Goal: Task Accomplishment & Management: Complete application form

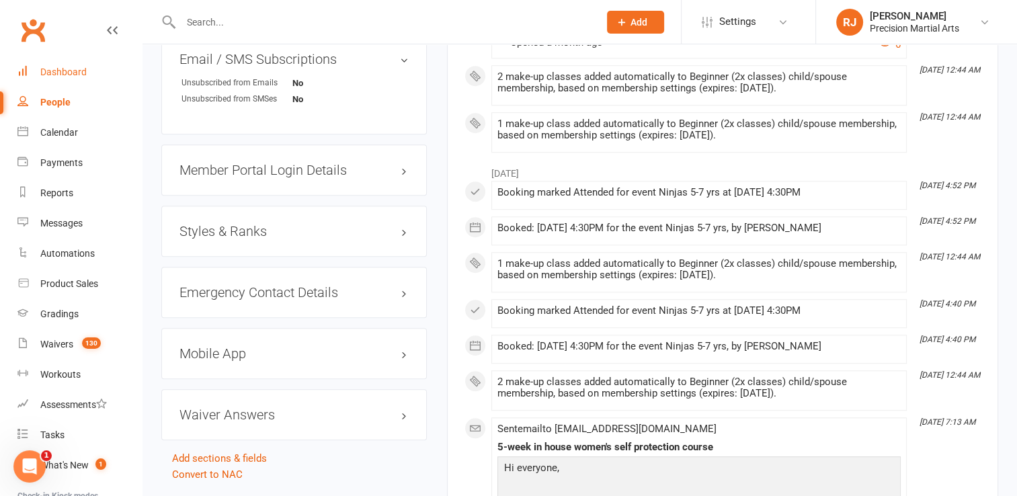
click at [83, 75] on div "Dashboard" at bounding box center [63, 72] width 46 height 11
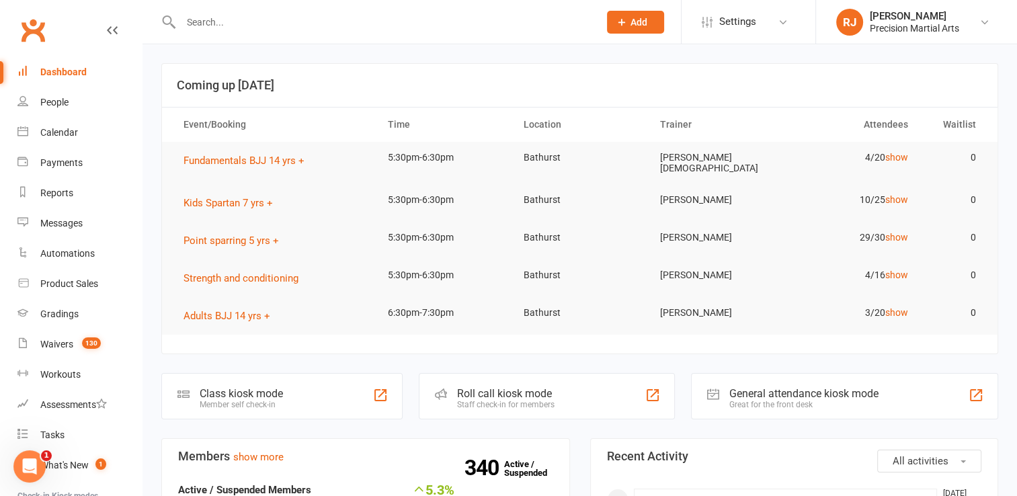
click at [305, 26] on input "text" at bounding box center [383, 22] width 413 height 19
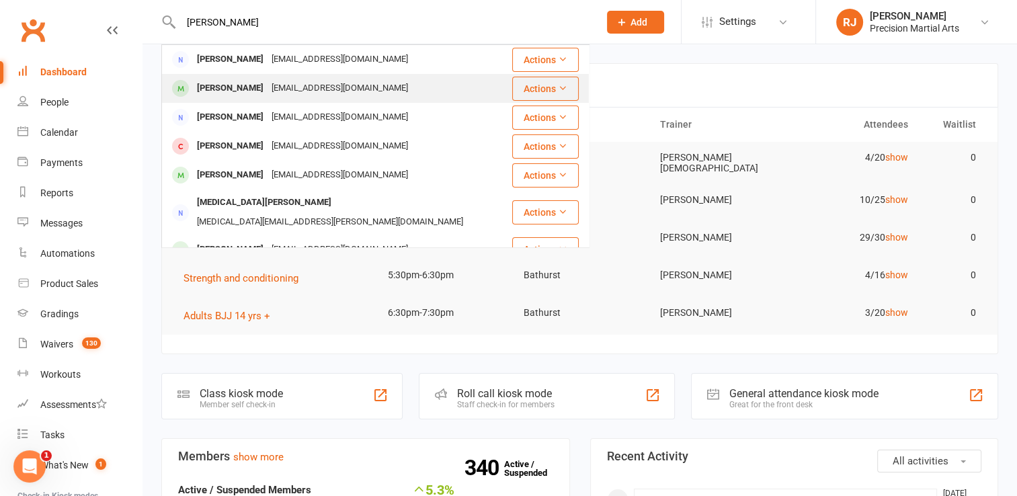
type input "beth"
click at [300, 87] on div "[EMAIL_ADDRESS][DOMAIN_NAME]" at bounding box center [340, 88] width 145 height 19
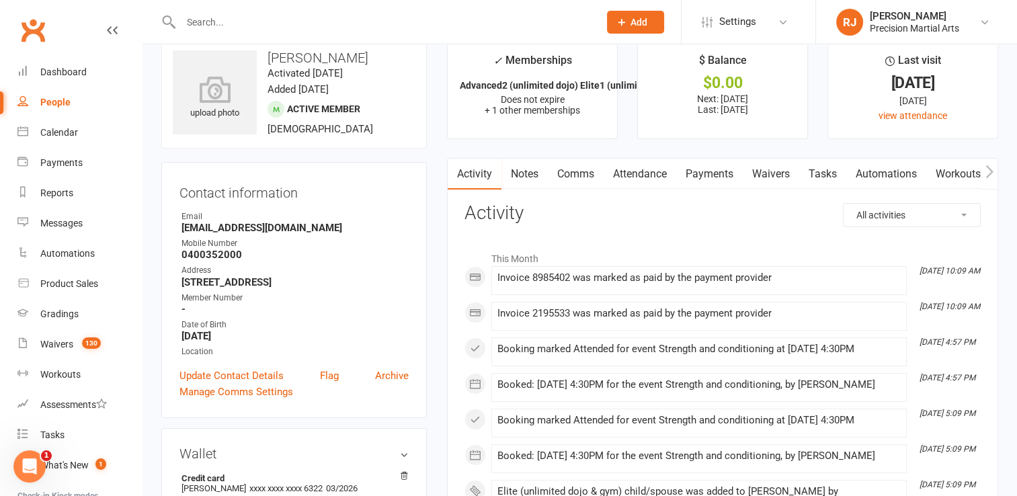
scroll to position [27, 0]
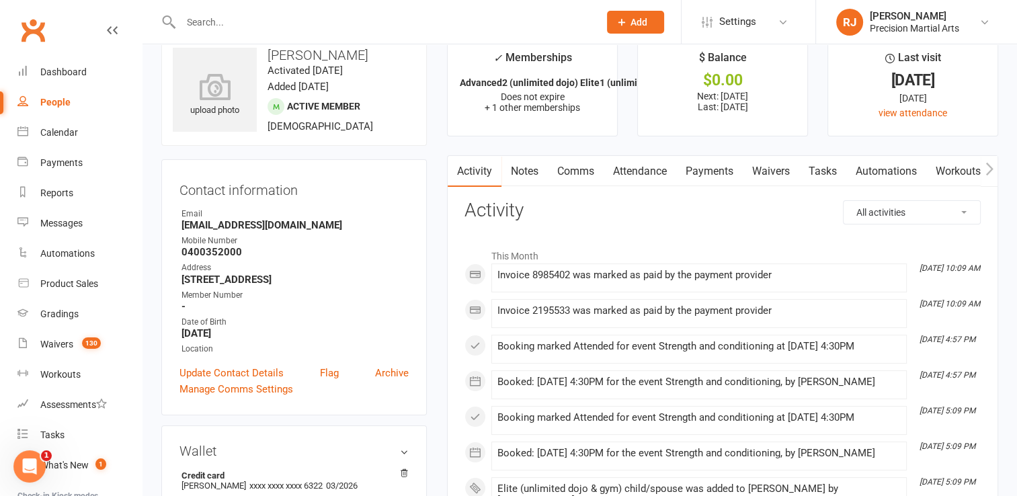
click at [698, 173] on link "Payments" at bounding box center [709, 171] width 67 height 31
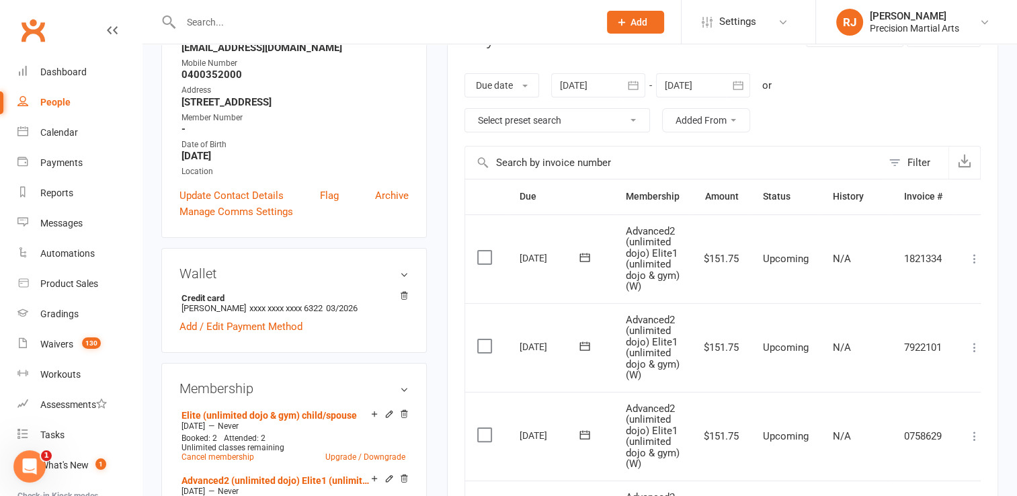
scroll to position [215, 0]
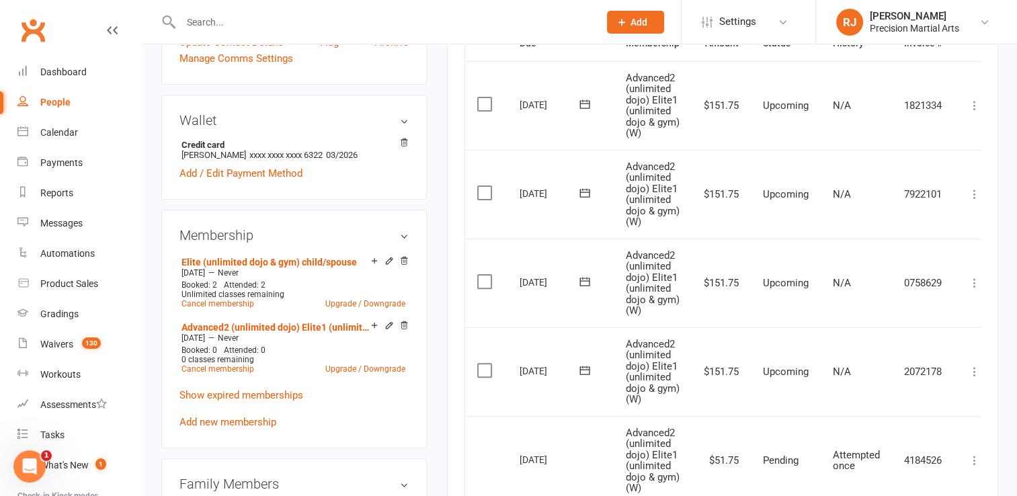
scroll to position [352, 0]
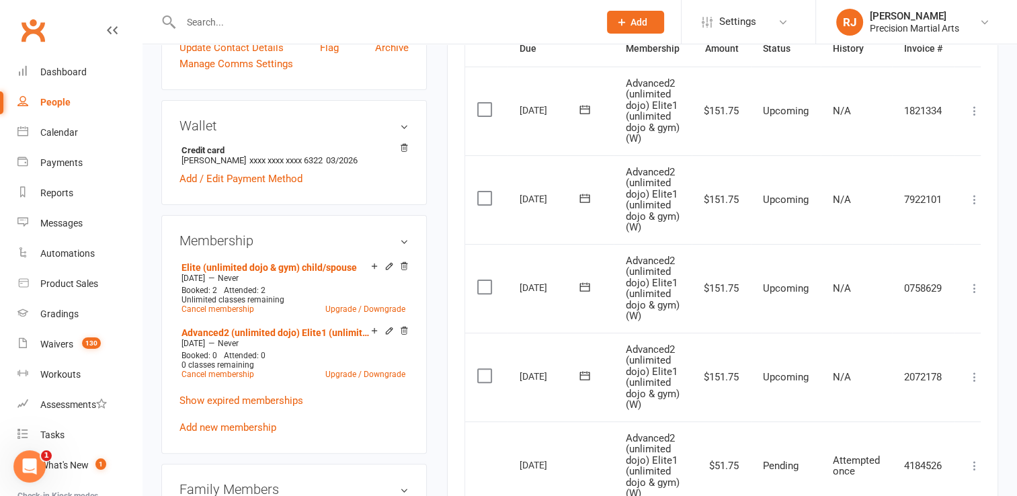
drag, startPoint x: 404, startPoint y: 331, endPoint x: 586, endPoint y: 63, distance: 323.7
click at [404, 331] on icon at bounding box center [403, 330] width 9 height 9
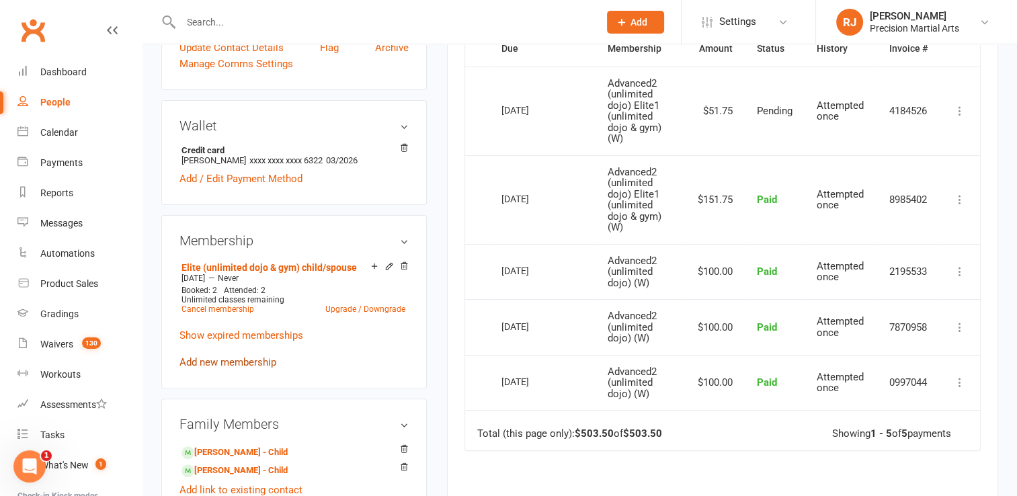
click at [248, 362] on link "Add new membership" at bounding box center [227, 362] width 97 height 12
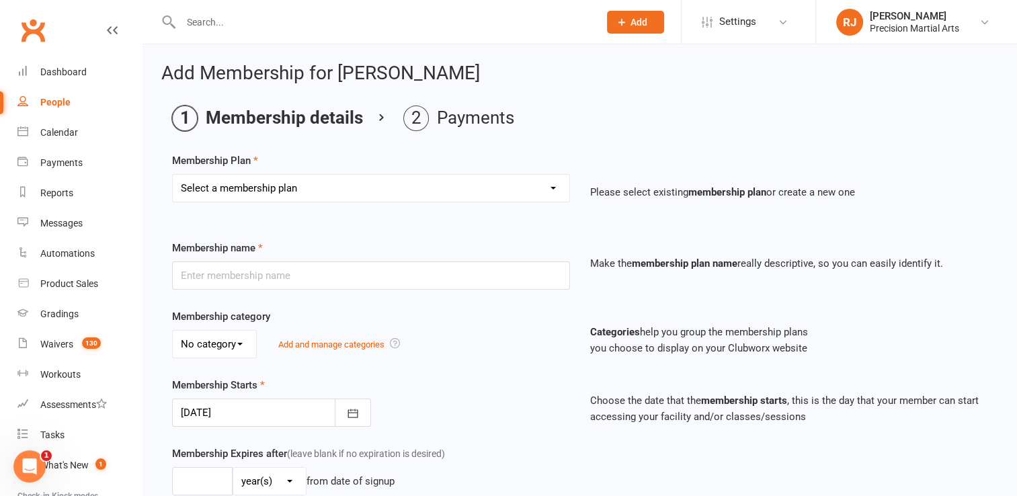
click at [289, 200] on select "Select a membership plan Create new Membership Plan Intermediate (3x classes) c…" at bounding box center [371, 188] width 397 height 27
click at [360, 179] on select "Select a membership plan Create new Membership Plan Intermediate (3x classes) c…" at bounding box center [371, 188] width 397 height 27
click at [354, 185] on select "Select a membership plan Create new Membership Plan Intermediate (3x classes) c…" at bounding box center [371, 188] width 397 height 27
select select "0"
click at [173, 175] on select "Select a membership plan Create new Membership Plan Intermediate (3x classes) c…" at bounding box center [371, 188] width 397 height 27
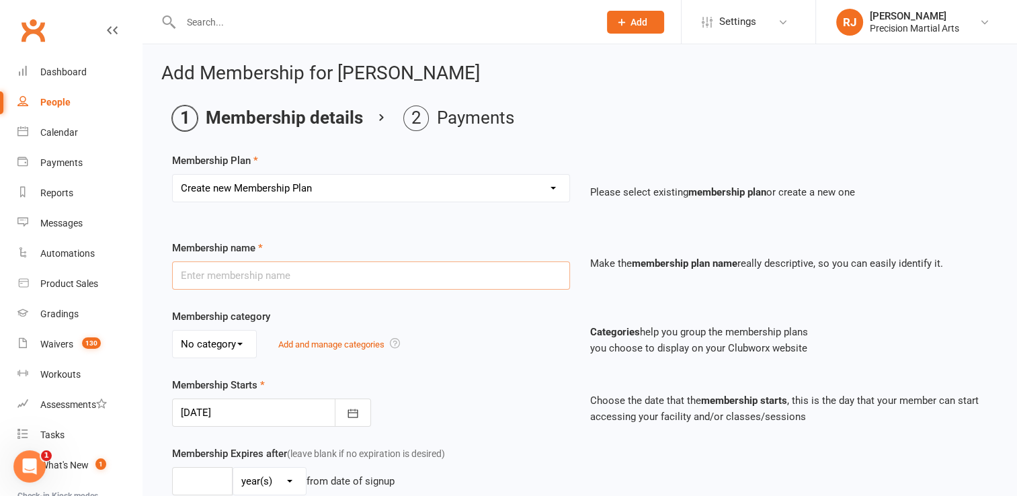
click at [250, 261] on input "text" at bounding box center [371, 275] width 398 height 28
click at [249, 274] on input "Beg1" at bounding box center [371, 275] width 398 height 28
click at [253, 273] on input "Beg1(2xclasses)Adv1(unlimited dojo)" at bounding box center [371, 275] width 398 height 28
click at [360, 274] on input "Beg1(2xclasses) Adv1(unlimited dojo)" at bounding box center [371, 275] width 398 height 28
type input "Beg1(2xclasses) Adv1(unlimited dojo) Elite1 (unlimited dojo & gym)"
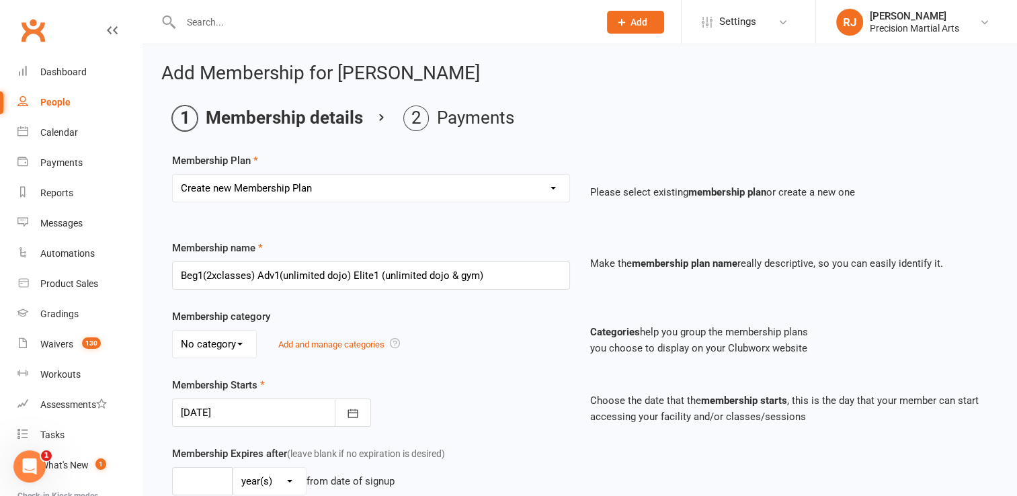
click at [286, 305] on div "Membership name Beg1(2xclasses) Adv1(unlimited dojo) Elite1 (unlimited dojo & g…" at bounding box center [580, 274] width 836 height 69
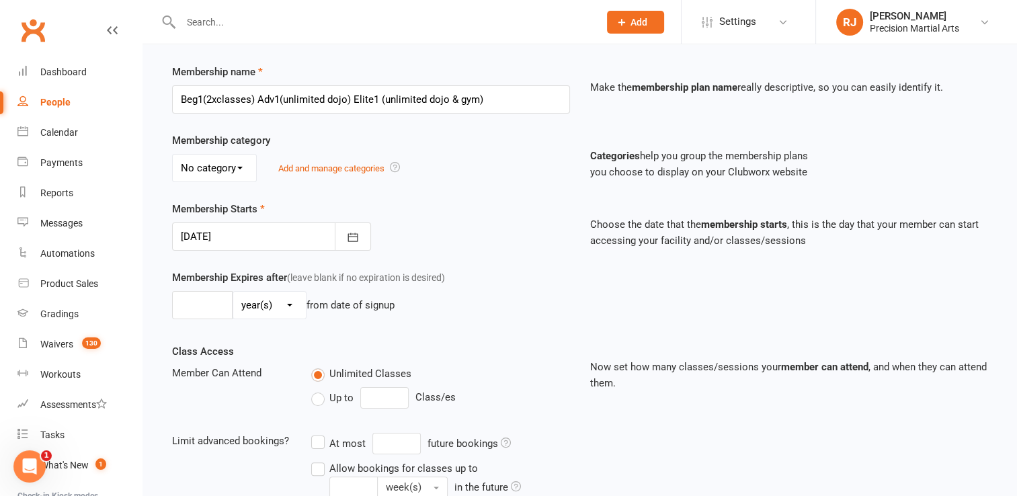
scroll to position [188, 0]
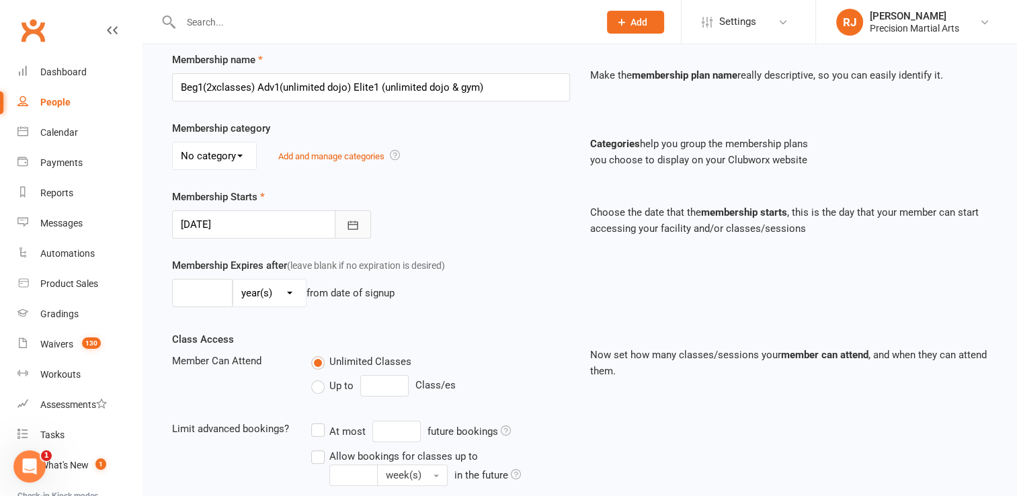
click at [343, 231] on button "button" at bounding box center [353, 224] width 36 height 28
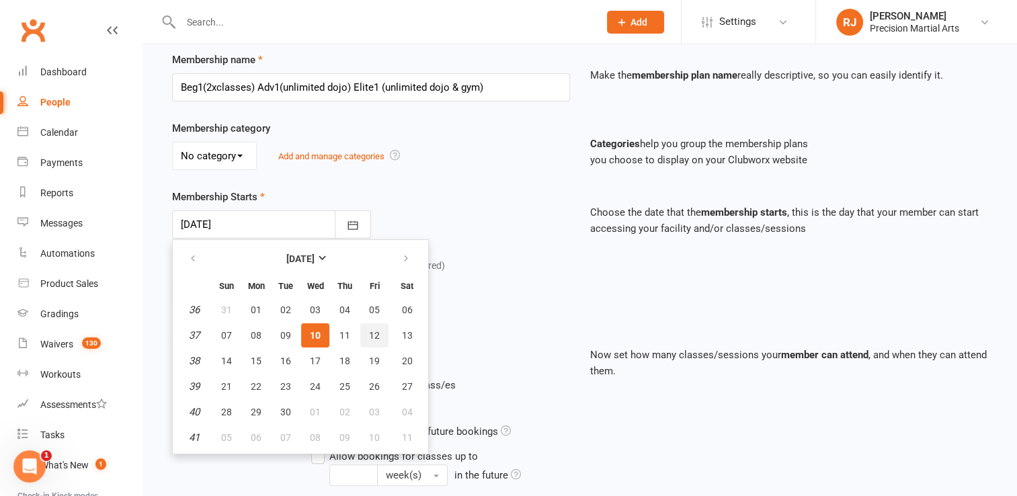
click at [378, 331] on button "12" at bounding box center [374, 335] width 28 height 24
type input "[DATE]"
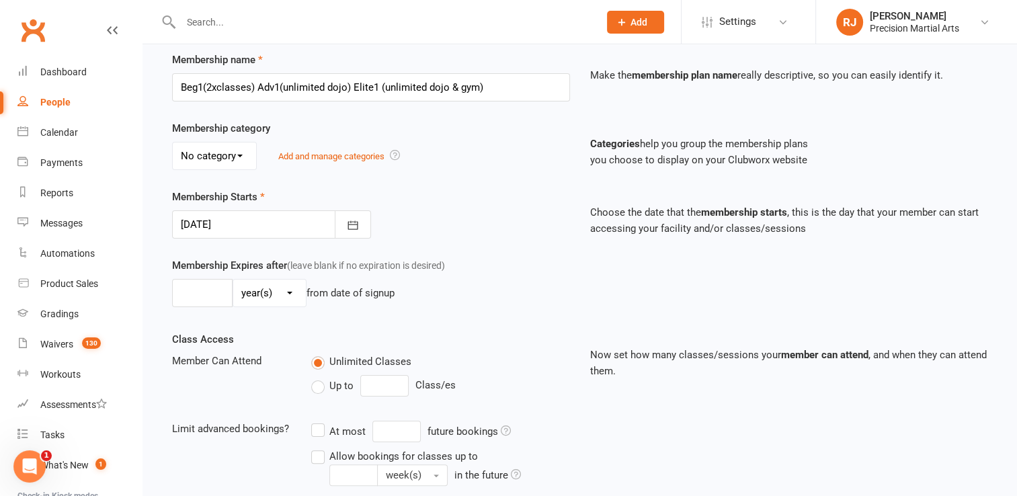
click at [407, 217] on div "Membership Starts 12 Sep 2025 September 2025 Sun Mon Tue Wed Thu Fri Sat 36 31 …" at bounding box center [371, 214] width 418 height 50
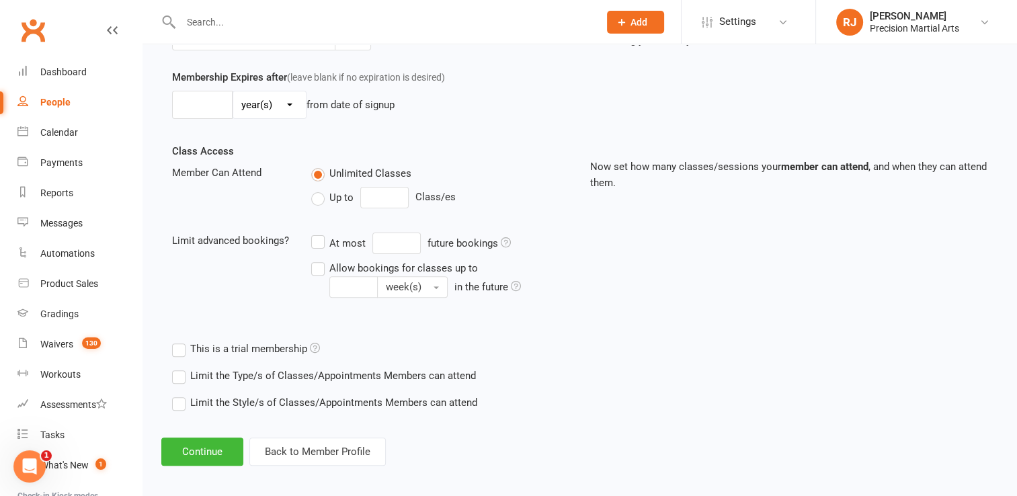
scroll to position [382, 0]
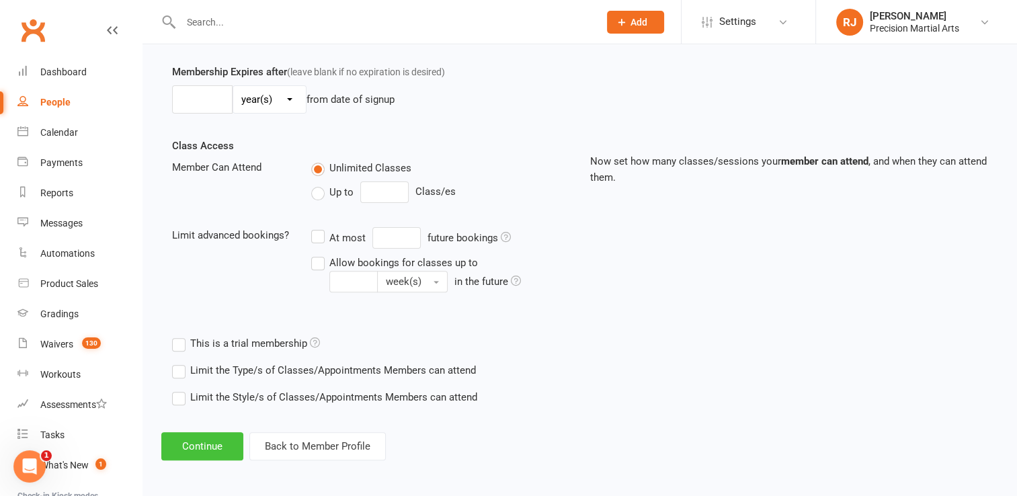
click at [220, 440] on button "Continue" at bounding box center [202, 446] width 82 height 28
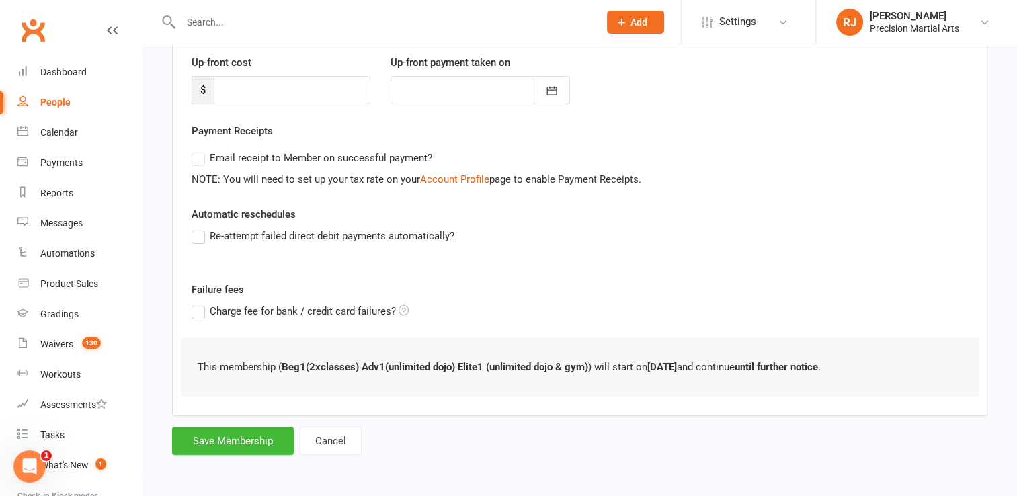
scroll to position [0, 0]
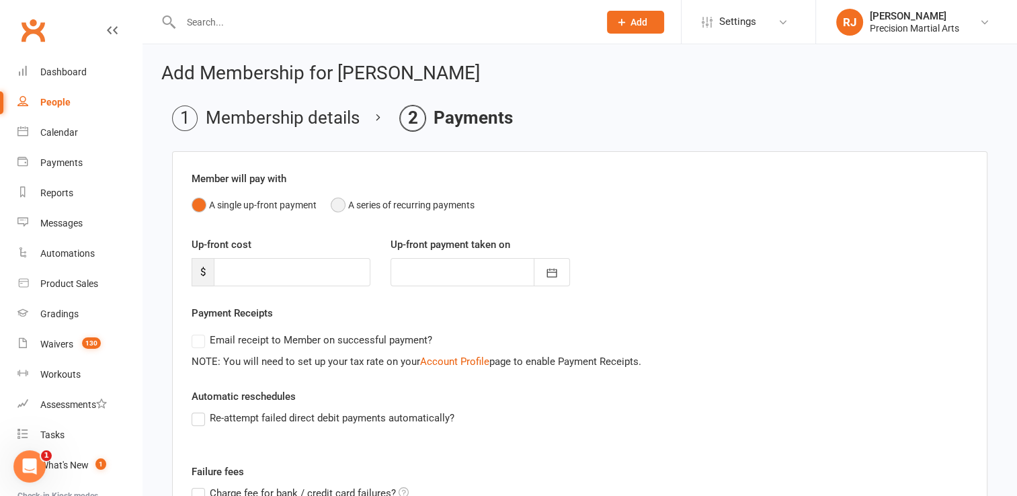
click at [344, 208] on button "A series of recurring payments" at bounding box center [403, 205] width 144 height 26
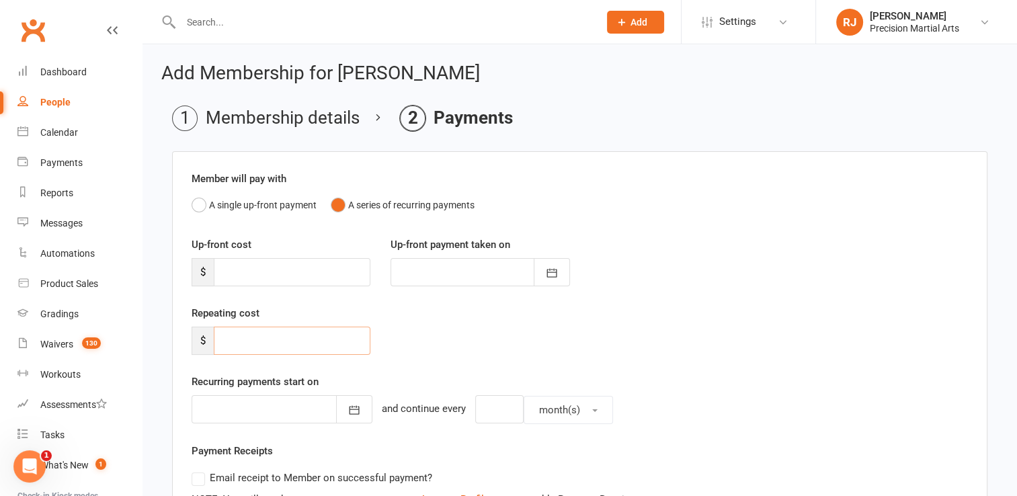
click at [274, 348] on input "number" at bounding box center [292, 341] width 157 height 28
type input "139.75"
click at [348, 406] on icon "button" at bounding box center [354, 409] width 13 height 13
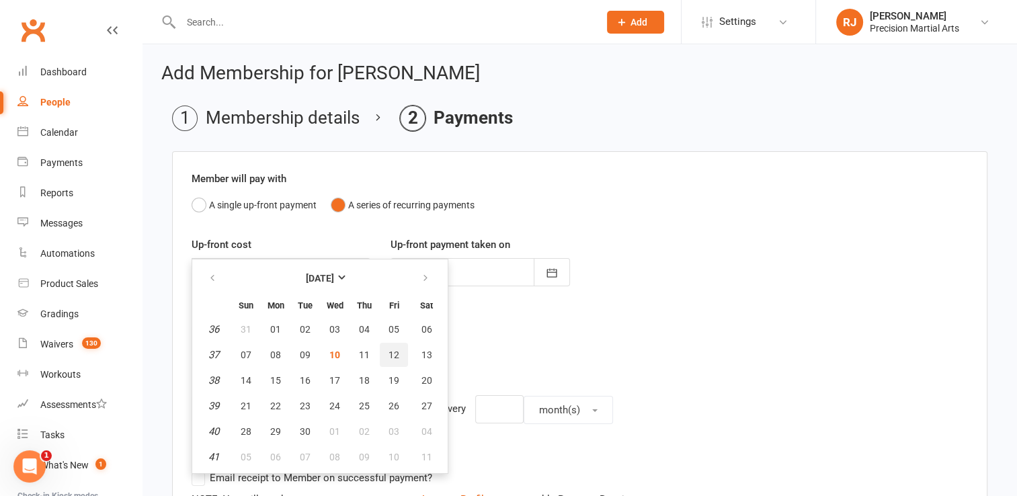
click at [391, 350] on span "12" at bounding box center [394, 355] width 11 height 11
type input "[DATE]"
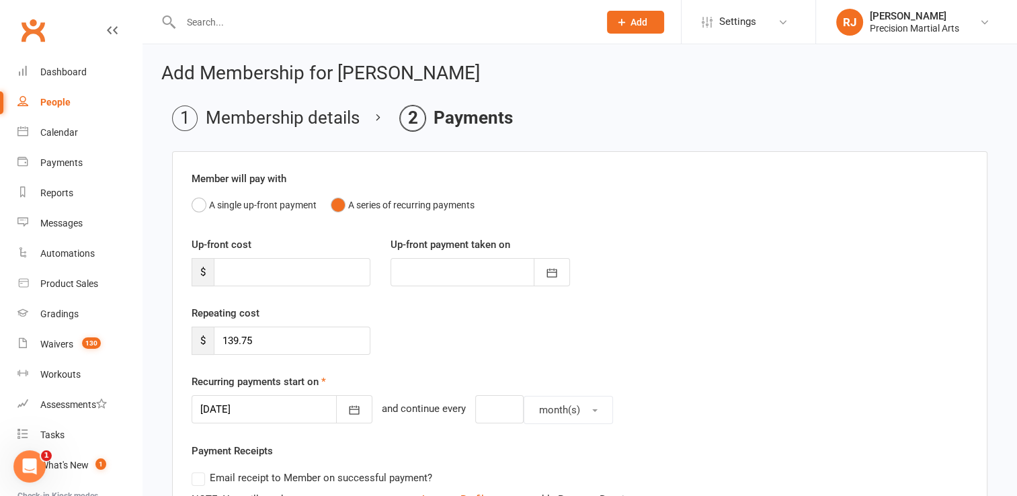
click at [390, 380] on div "Recurring payments start on 12 Sep 2025 September 2025 Sun Mon Tue Wed Thu Fri …" at bounding box center [580, 399] width 776 height 50
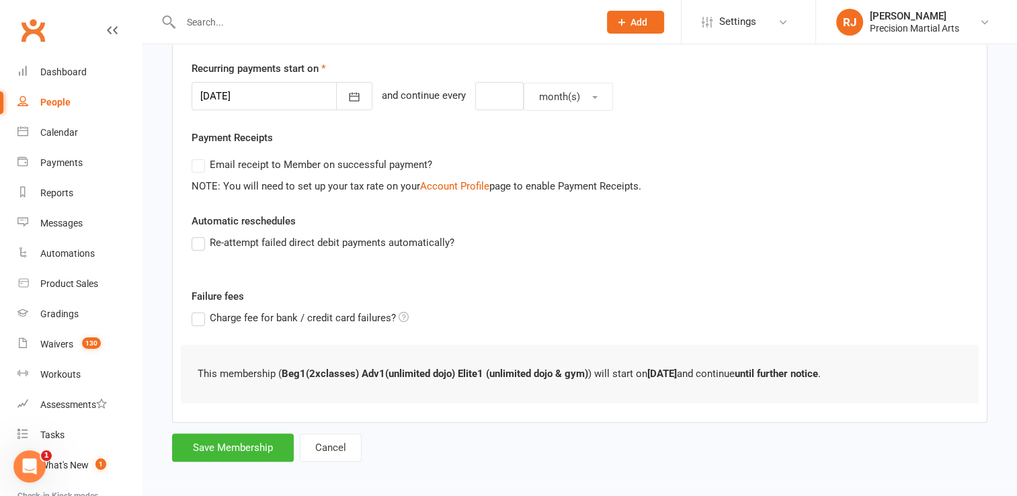
scroll to position [318, 0]
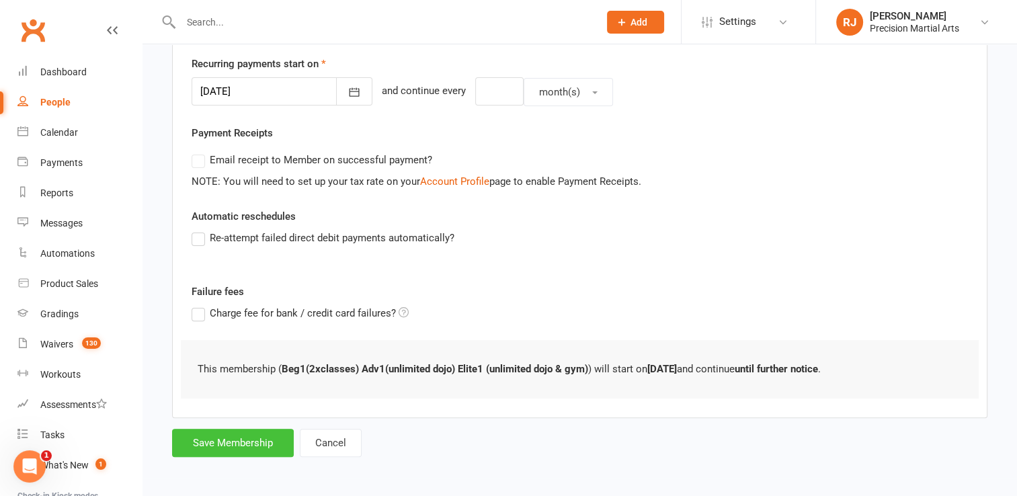
click at [260, 434] on button "Save Membership" at bounding box center [233, 443] width 122 height 28
type input "0"
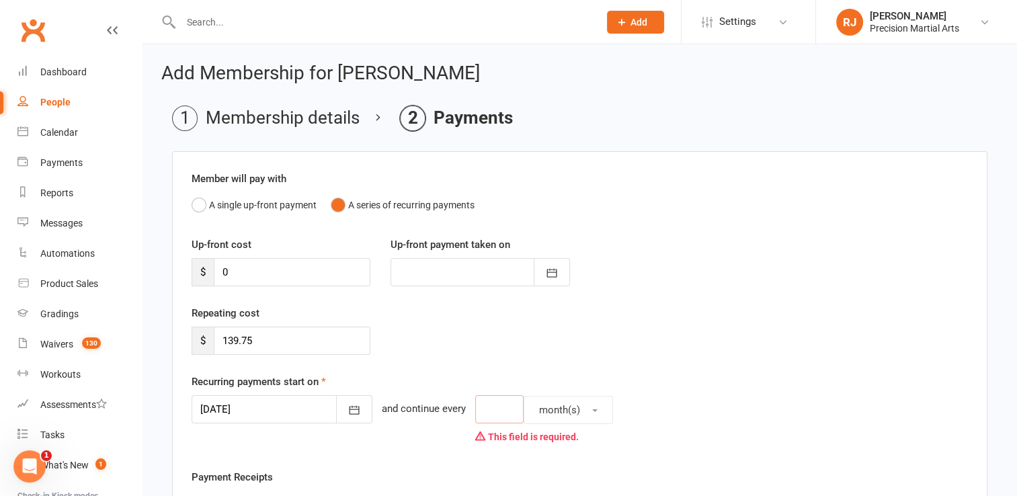
click at [475, 405] on input "number" at bounding box center [499, 409] width 48 height 28
type input "1"
click at [546, 405] on span "month(s)" at bounding box center [559, 410] width 41 height 12
click at [539, 465] on span "week(s)" at bounding box center [553, 469] width 36 height 12
click at [468, 452] on div "Member will pay with A single up-front payment A series of recurring payments U…" at bounding box center [579, 483] width 815 height 665
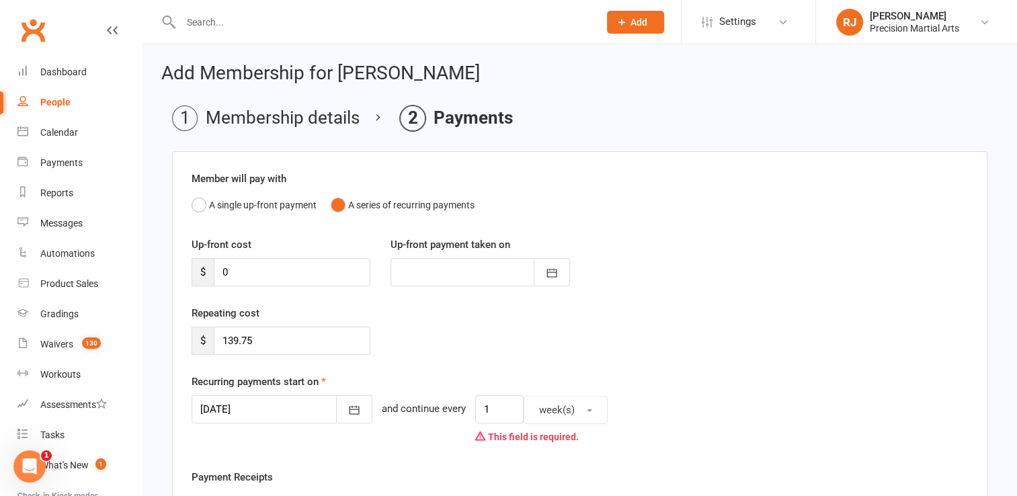
scroll to position [27, 0]
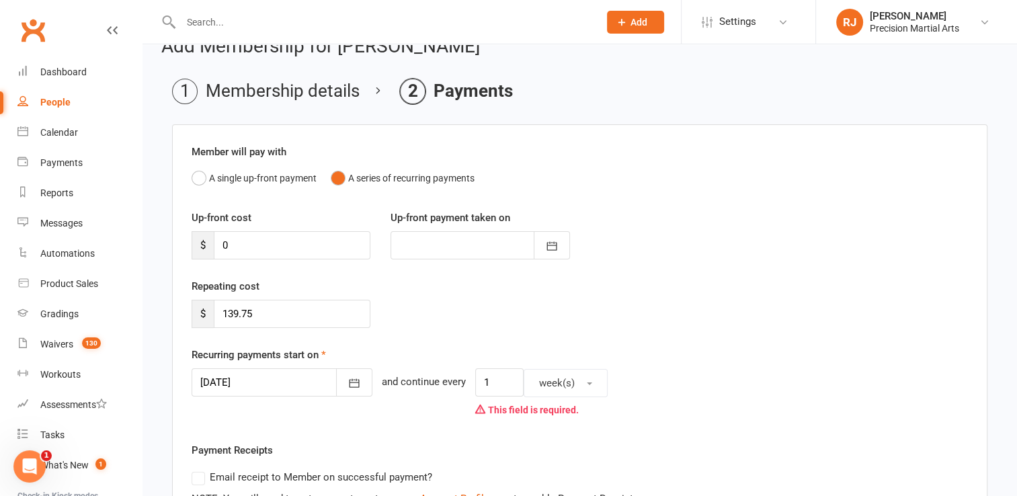
click at [233, 83] on li "Membership details" at bounding box center [266, 92] width 188 height 26
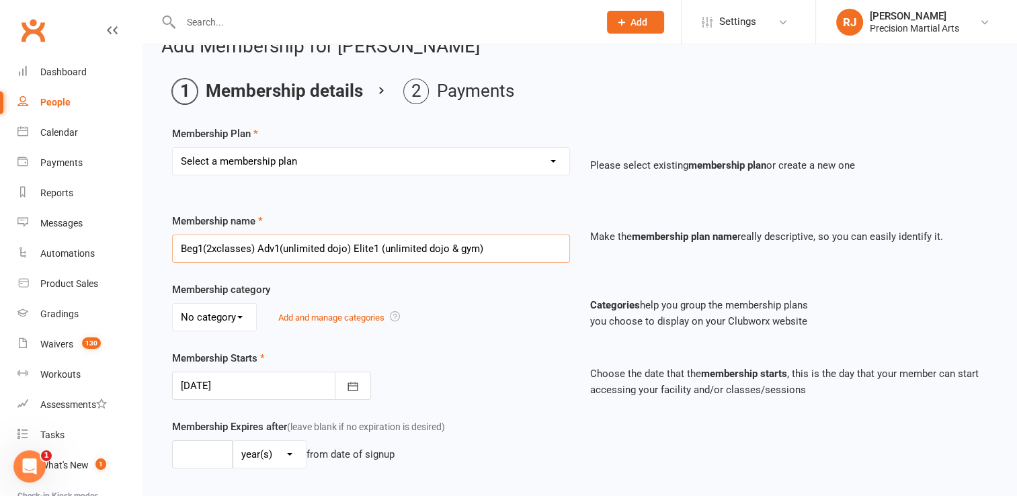
click at [491, 249] on input "Beg1(2xclasses) Adv1(unlimited dojo) Elite1 (unlimited dojo & gym)" at bounding box center [371, 249] width 398 height 28
type input "Beg1(2xclasses) Adv1(unlimited dojo) Elite1 (unlimited dojo & gym) (W)"
click at [495, 286] on div "Membership category No category 1 student 2 students 3-4 students 3 students 4 …" at bounding box center [371, 307] width 418 height 50
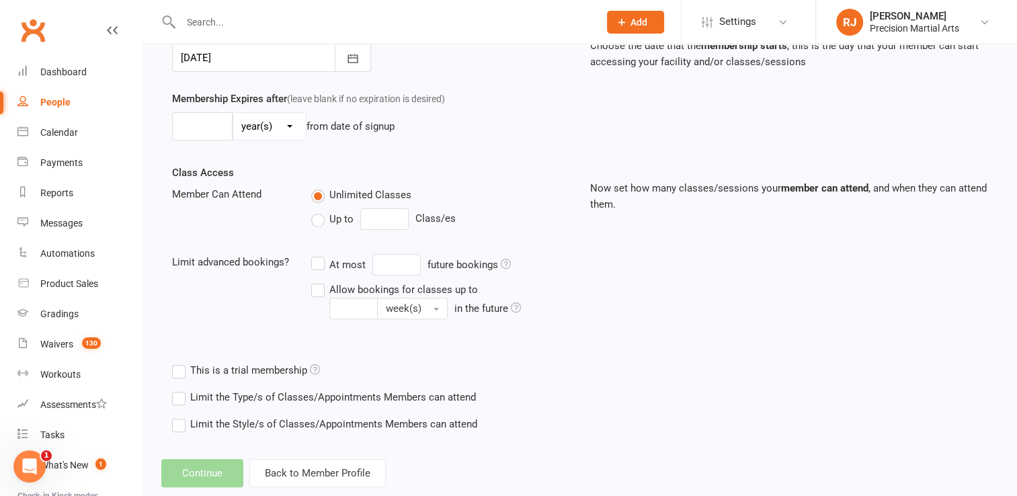
scroll to position [382, 0]
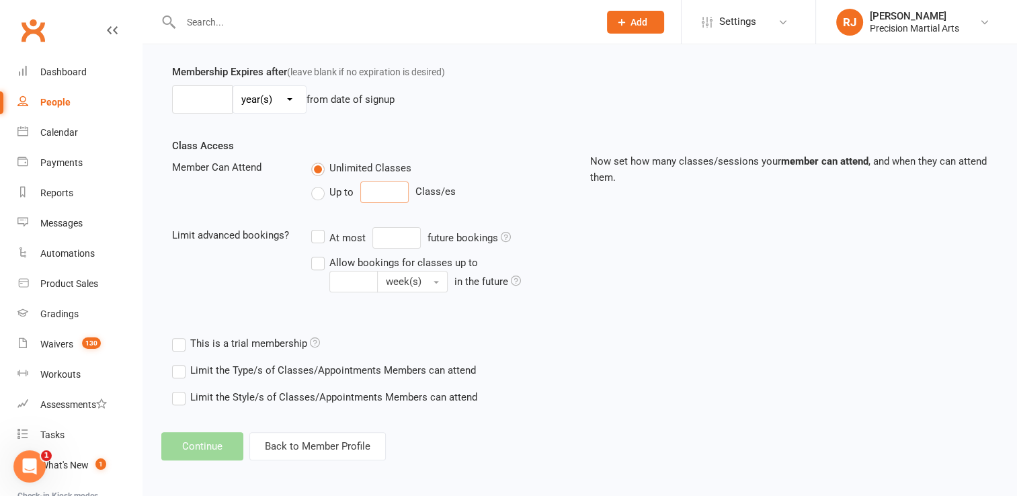
click at [382, 192] on input "number" at bounding box center [384, 192] width 48 height 22
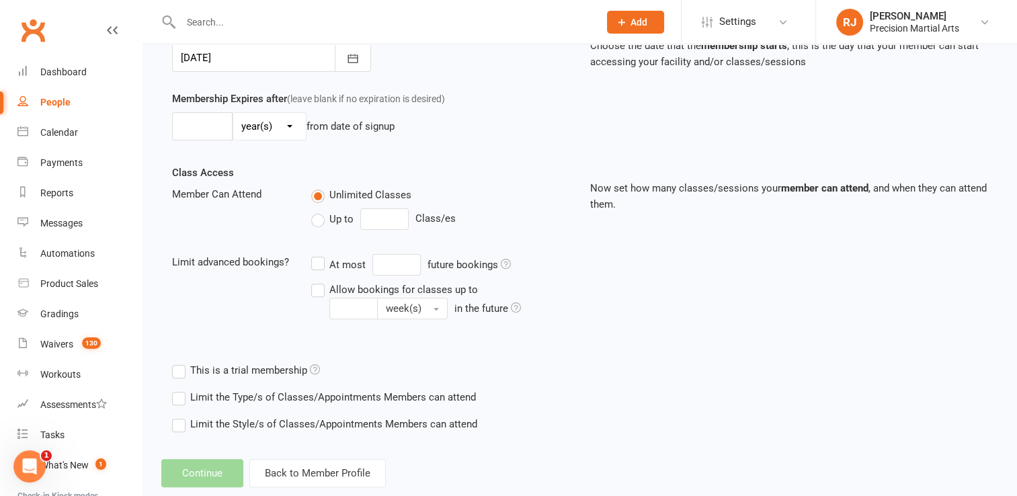
click at [382, 192] on span "Unlimited Classes" at bounding box center [370, 194] width 82 height 14
click at [320, 187] on input "Unlimited Classes" at bounding box center [315, 187] width 9 height 0
click at [311, 211] on input "Up to" at bounding box center [315, 211] width 9 height 0
type input "0"
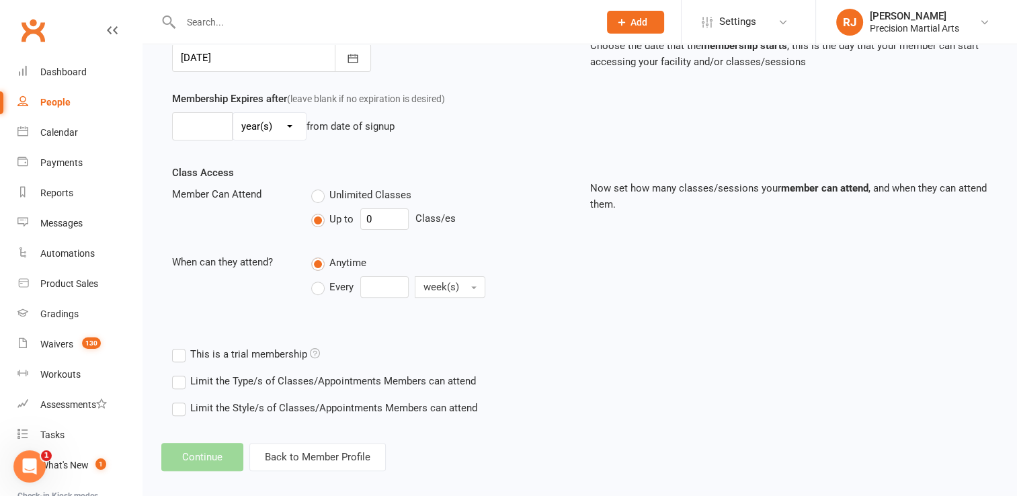
click at [311, 187] on input "Unlimited Classes" at bounding box center [315, 187] width 9 height 0
click at [311, 211] on input "Up to" at bounding box center [315, 211] width 9 height 0
click at [311, 187] on input "Unlimited Classes" at bounding box center [315, 187] width 9 height 0
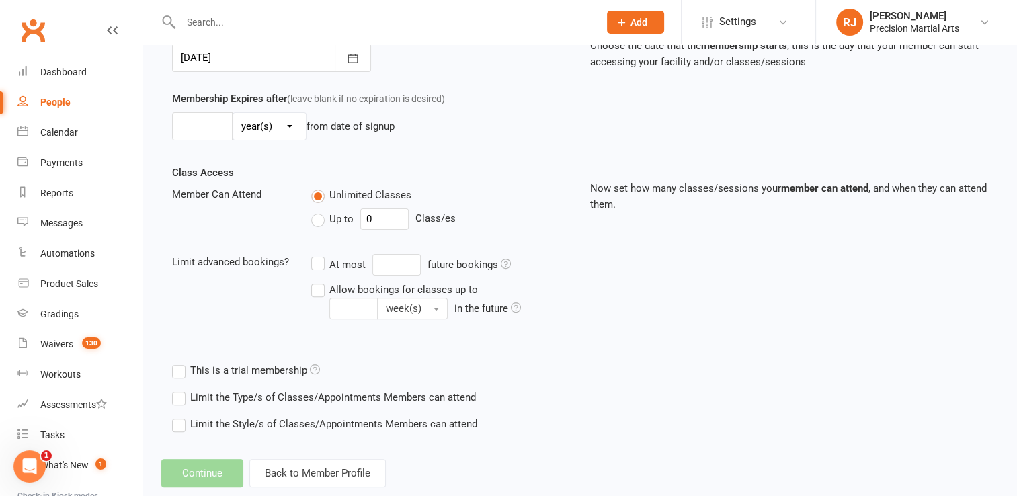
click at [288, 232] on div "Member Can Attend Unlimited Classes Up to 0 Class/es" at bounding box center [371, 210] width 418 height 49
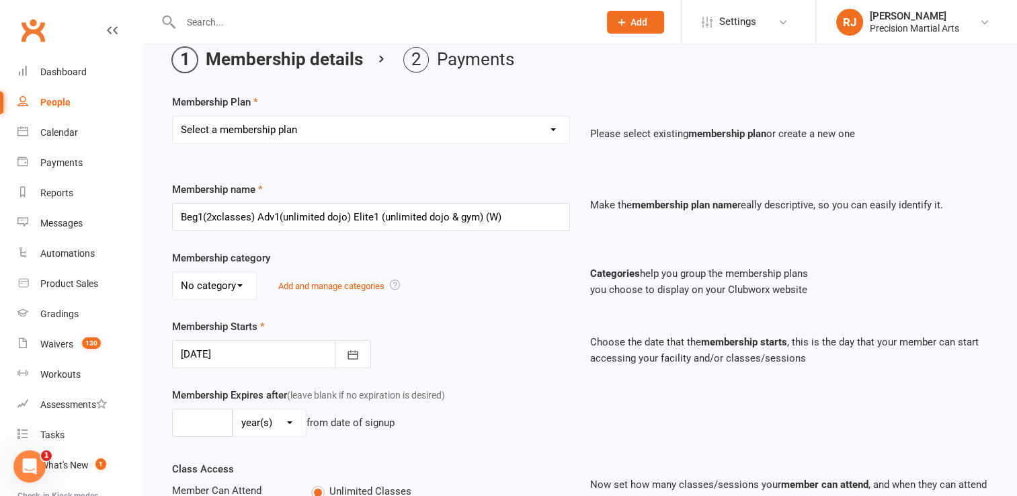
scroll to position [32, 0]
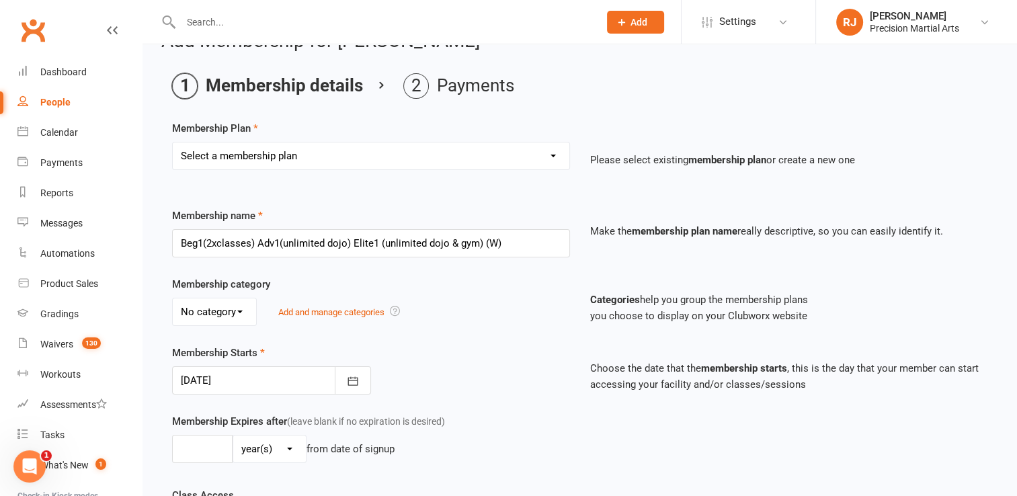
click at [233, 316] on select "No category 1 student 2 students 3-4 students 3 students 4 students 5 students …" at bounding box center [214, 311] width 83 height 27
click at [264, 298] on div "No category 1 student 2 students 3-4 students 3 students 4 students 5 students …" at bounding box center [371, 312] width 398 height 28
click at [247, 312] on select "No category 1 student 2 students 3-4 students 3 students 4 students 5 students …" at bounding box center [214, 311] width 83 height 27
select select "2"
click at [173, 298] on select "No category 1 student 2 students 3-4 students 3 students 4 students 5 students …" at bounding box center [214, 311] width 83 height 27
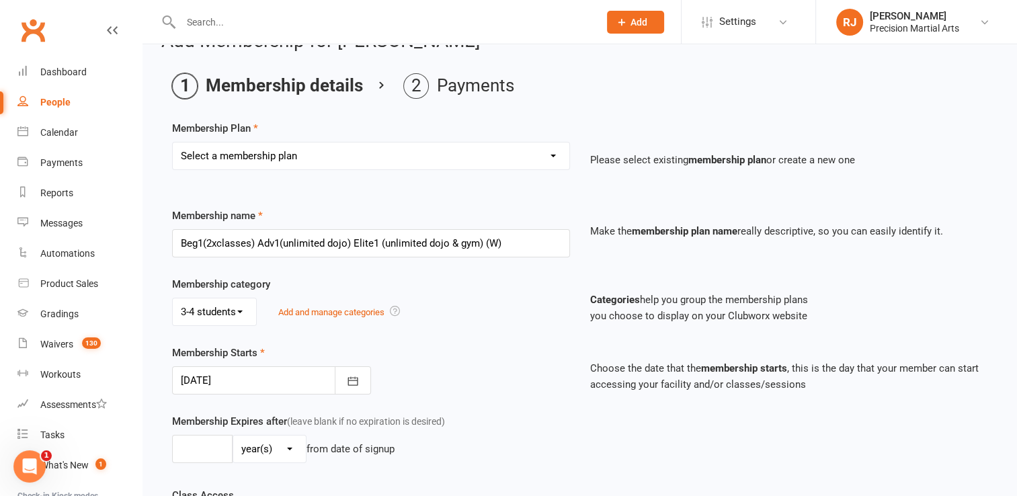
click at [281, 329] on div "Membership category No category 1 student 2 students 3-4 students 3 students 4 …" at bounding box center [580, 310] width 836 height 69
click at [315, 159] on select "Select a membership plan Create new Membership Plan Intermediate (3x classes) c…" at bounding box center [371, 156] width 397 height 27
click at [583, 206] on div "Membership Plan Select a membership plan Create new Membership Plan Intermediat…" at bounding box center [579, 440] width 815 height 640
drag, startPoint x: 505, startPoint y: 241, endPoint x: 178, endPoint y: 249, distance: 326.8
click at [178, 249] on input "Beg1(2xclasses) Adv1(unlimited dojo) Elite1 (unlimited dojo & gym) (W)" at bounding box center [371, 243] width 398 height 28
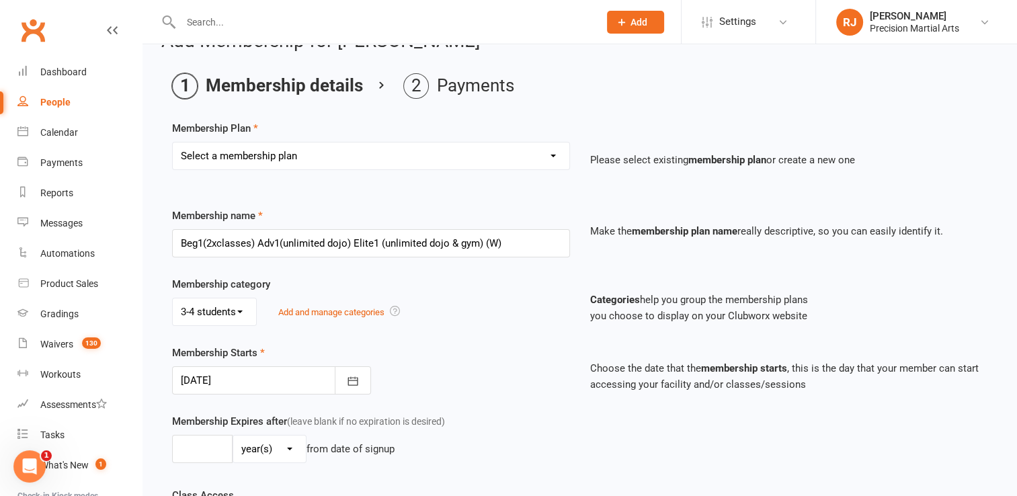
click at [223, 151] on select "Select a membership plan Create new Membership Plan Intermediate (3x classes) c…" at bounding box center [371, 156] width 397 height 27
click at [585, 461] on div "Membership Expires after (leave blank if no expiration is desired) day(s) week(…" at bounding box center [580, 450] width 836 height 74
click at [363, 157] on select "Select a membership plan Create new Membership Plan Intermediate (3x classes) c…" at bounding box center [371, 156] width 397 height 27
select select "0"
click at [173, 143] on select "Select a membership plan Create new Membership Plan Intermediate (3x classes) c…" at bounding box center [371, 156] width 397 height 27
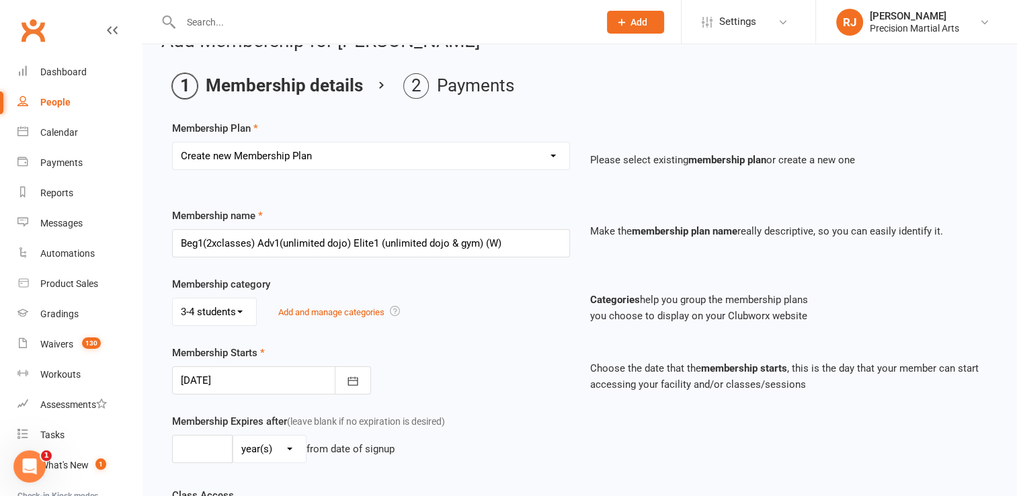
click at [305, 211] on div "Membership name Beg1(2xclasses) Adv1(unlimited dojo) Elite1 (unlimited dojo & g…" at bounding box center [371, 233] width 418 height 50
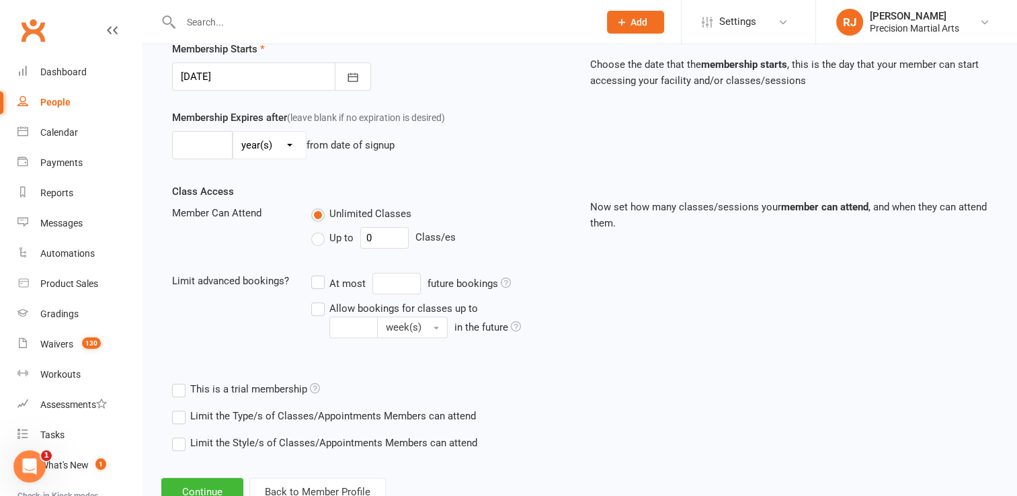
scroll to position [382, 0]
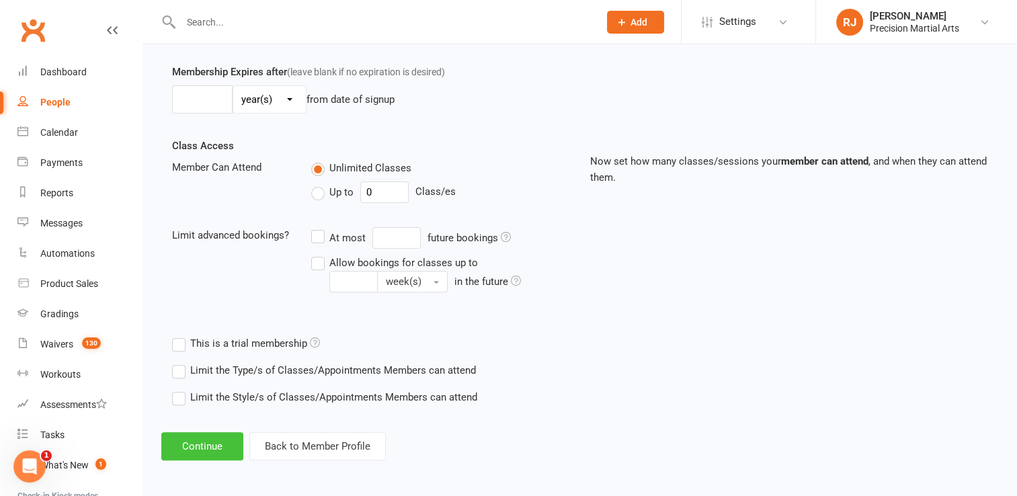
click at [217, 437] on button "Continue" at bounding box center [202, 446] width 82 height 28
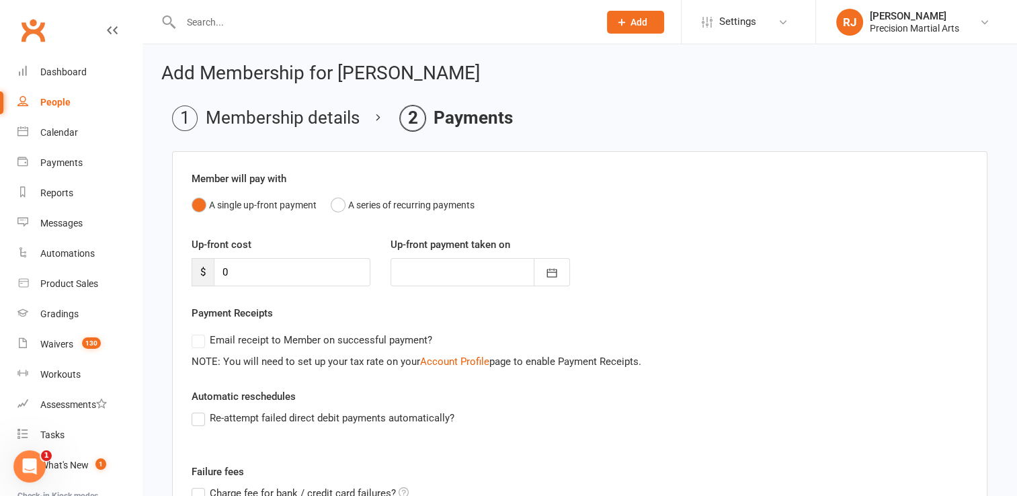
scroll to position [27, 0]
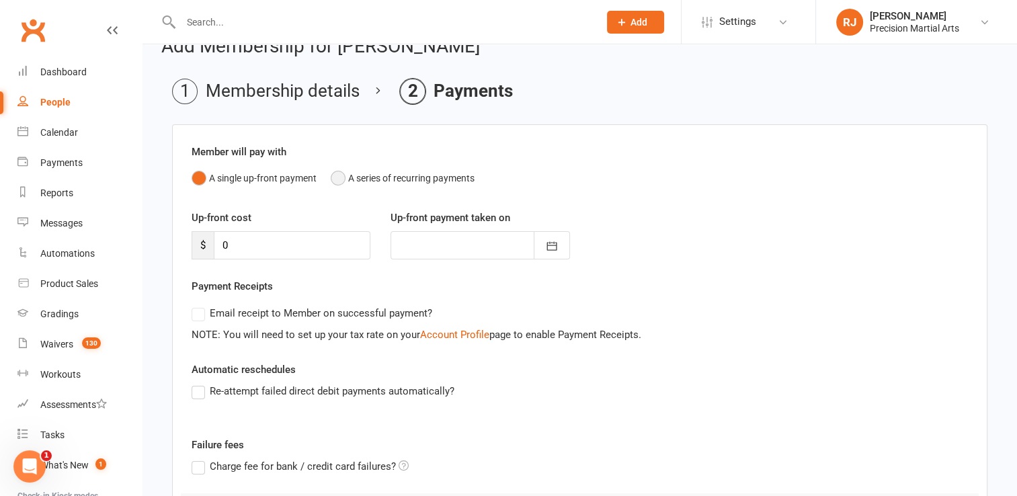
click at [340, 181] on button "A series of recurring payments" at bounding box center [403, 178] width 144 height 26
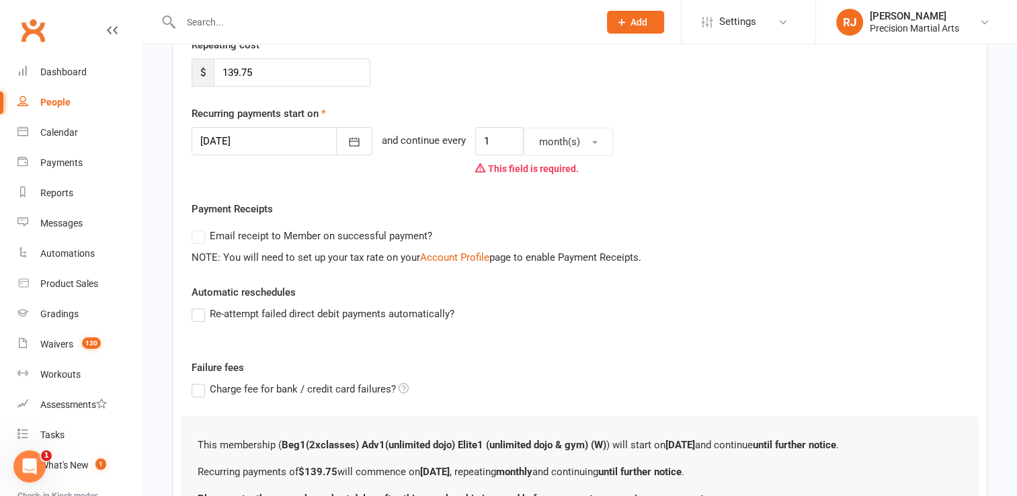
scroll to position [269, 0]
click at [539, 141] on span "month(s)" at bounding box center [559, 141] width 41 height 12
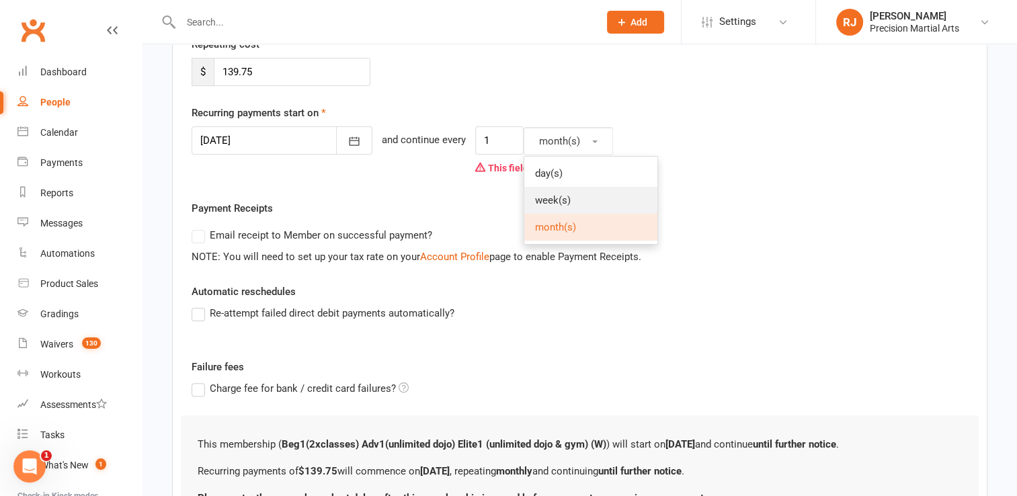
click at [535, 198] on span "week(s)" at bounding box center [553, 200] width 36 height 12
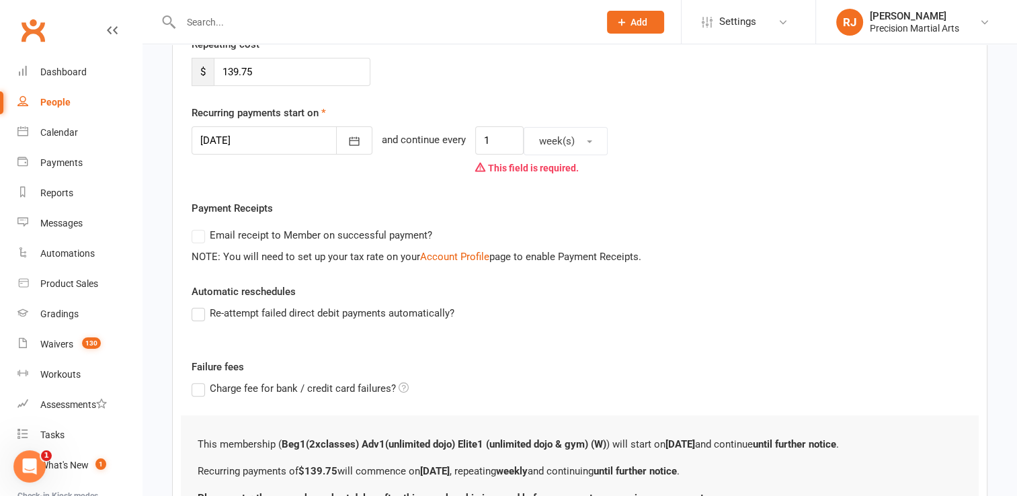
click at [520, 200] on div "Payment Receipts Email receipt to Member on successful payment? NOTE: You will …" at bounding box center [580, 232] width 776 height 65
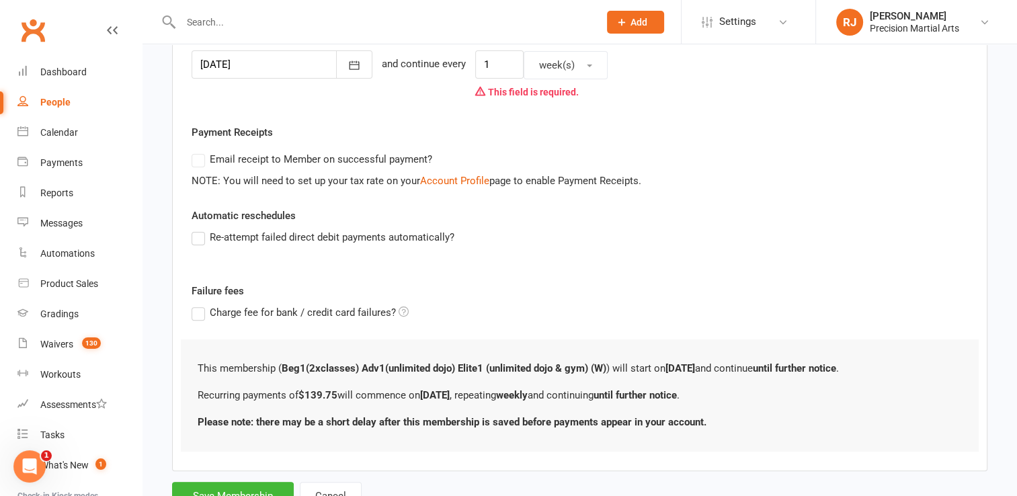
scroll to position [398, 0]
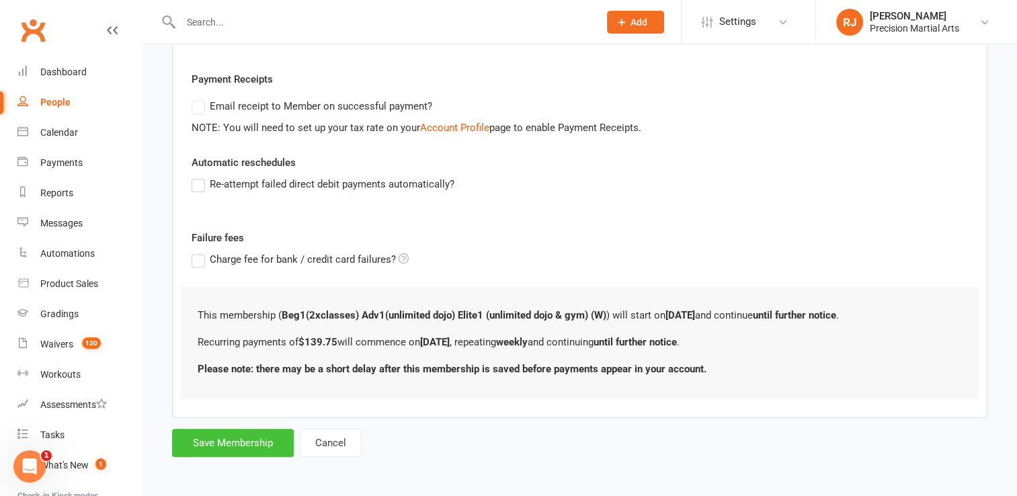
click at [226, 443] on button "Save Membership" at bounding box center [233, 443] width 122 height 28
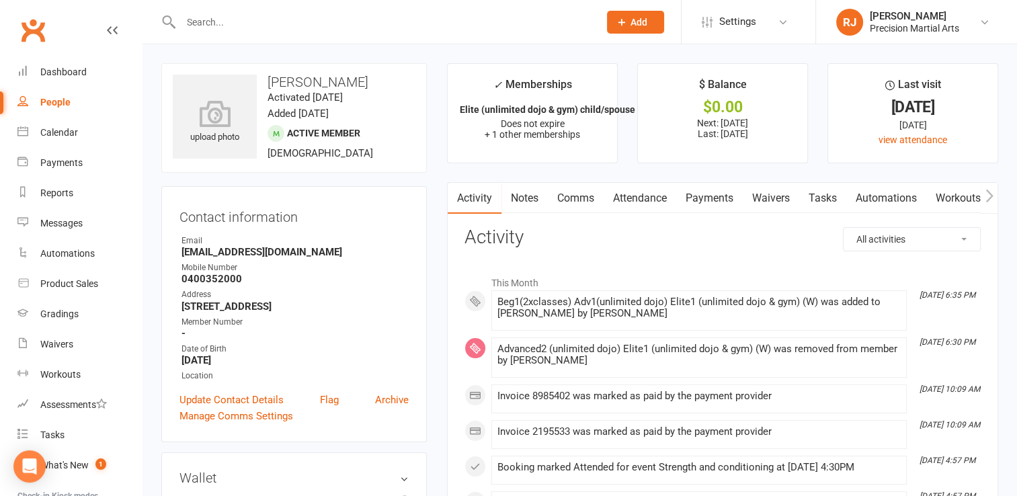
click at [711, 199] on link "Payments" at bounding box center [709, 198] width 67 height 31
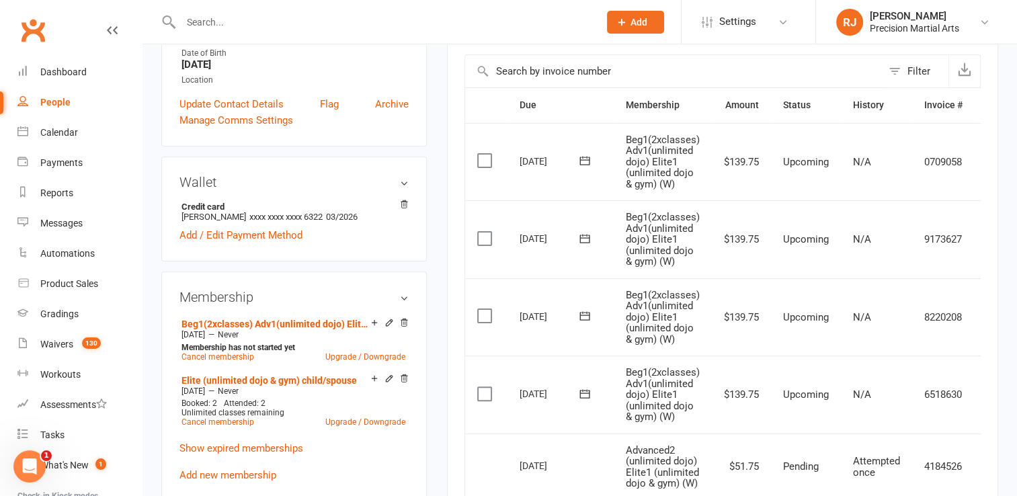
scroll to position [323, 0]
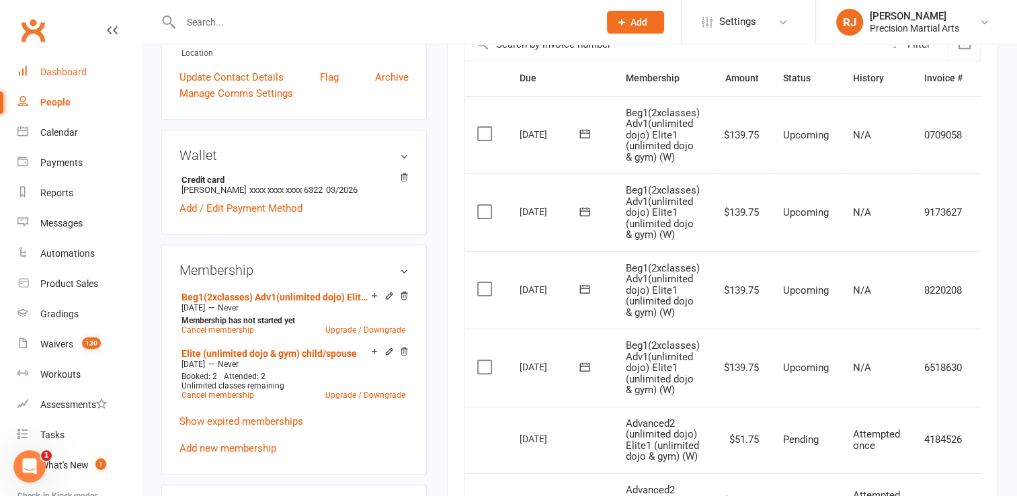
click at [55, 75] on div "Dashboard" at bounding box center [63, 72] width 46 height 11
